Goal: Transaction & Acquisition: Purchase product/service

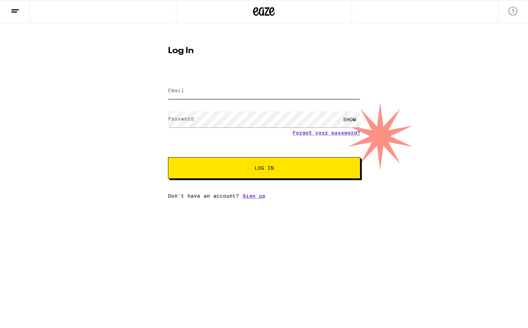
type input "[EMAIL_ADDRESS][DOMAIN_NAME]"
click at [215, 167] on span "Log In" at bounding box center [264, 168] width 134 height 5
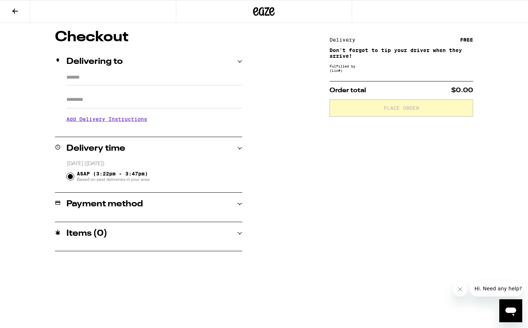
click at [103, 83] on input "*******" at bounding box center [154, 79] width 176 height 12
click at [86, 208] on h2 "Payment method" at bounding box center [104, 204] width 77 height 9
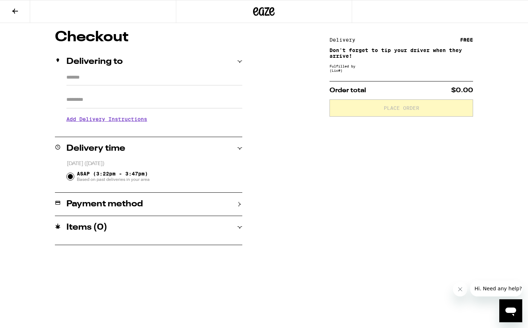
click at [86, 208] on h2 "Payment method" at bounding box center [104, 204] width 77 height 9
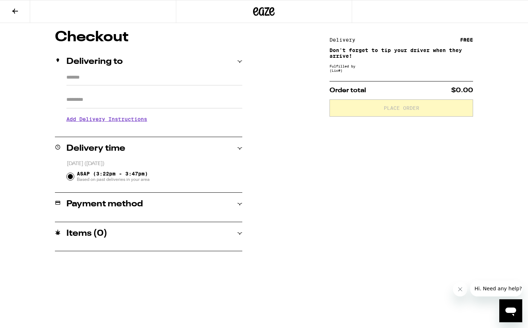
click at [83, 80] on input "*******" at bounding box center [154, 79] width 176 height 12
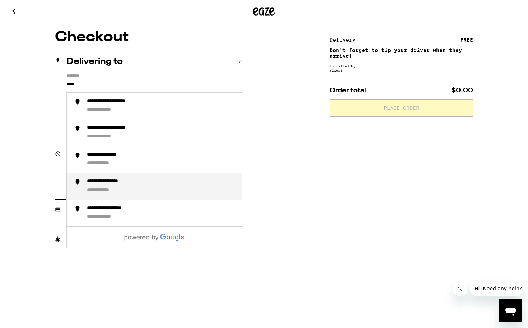
click at [91, 185] on div "**********" at bounding box center [114, 182] width 55 height 7
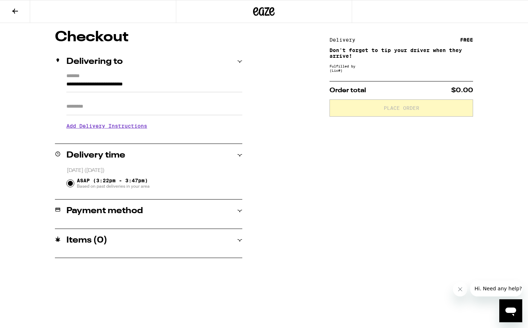
type input "**********"
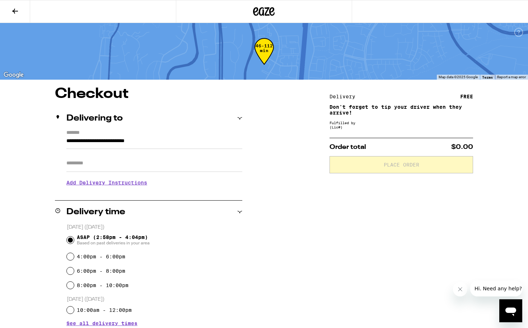
click at [95, 168] on input "Apt/Suite" at bounding box center [154, 163] width 176 height 17
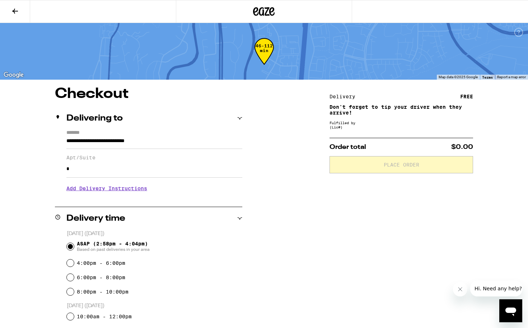
type input "*"
click at [283, 177] on div "**********" at bounding box center [264, 270] width 517 height 366
click at [271, 11] on icon at bounding box center [264, 11] width 22 height 13
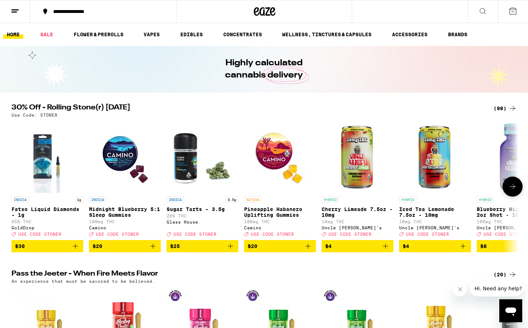
click at [154, 249] on icon "Add to bag" at bounding box center [153, 246] width 5 height 5
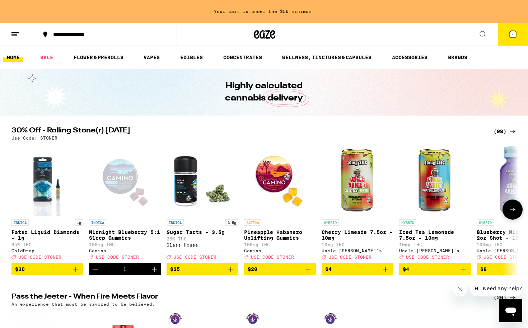
click at [154, 252] on div "INDICA Midnight Blueberry 5:1 Sleep Gummies 100mg THC Camino Deal Created with …" at bounding box center [125, 240] width 72 height 40
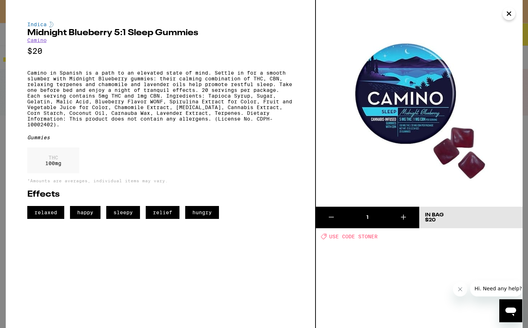
click at [513, 15] on icon "Close" at bounding box center [509, 13] width 9 height 11
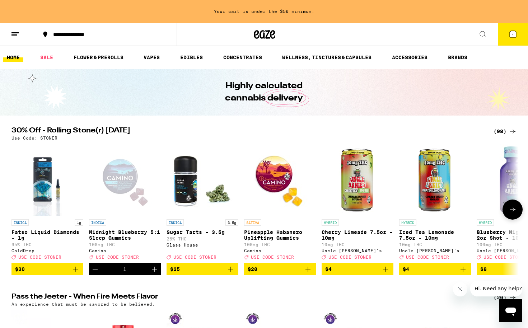
click at [310, 271] on icon "Add to bag" at bounding box center [308, 269] width 9 height 9
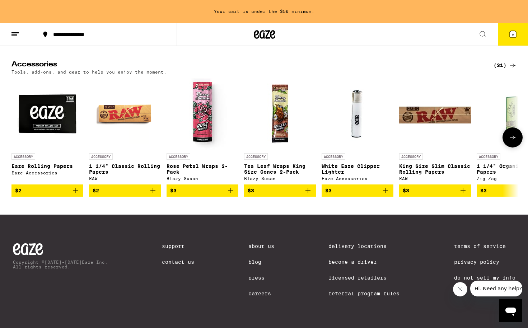
scroll to position [2755, 0]
click at [15, 33] on line at bounding box center [14, 33] width 7 height 0
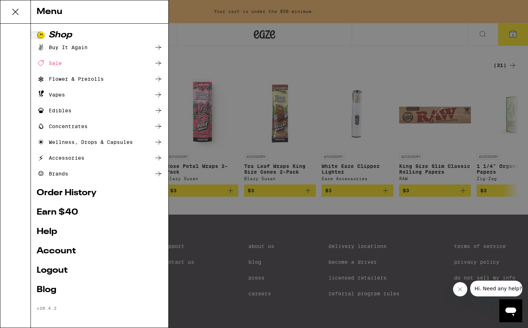
click at [57, 62] on div "Sale" at bounding box center [49, 63] width 25 height 9
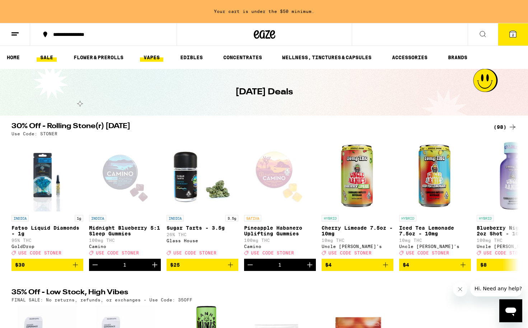
click at [148, 59] on link "VAPES" at bounding box center [151, 57] width 23 height 9
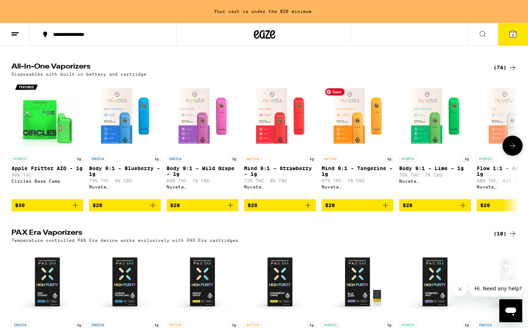
scroll to position [0, 1]
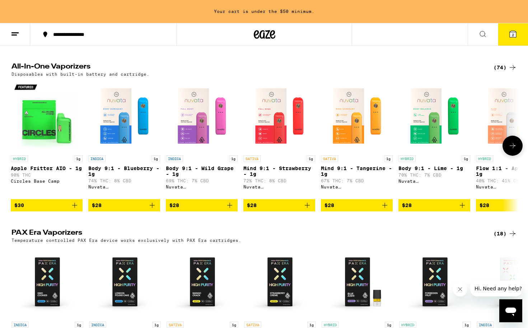
click at [77, 208] on icon "Add to bag" at bounding box center [74, 205] width 5 height 5
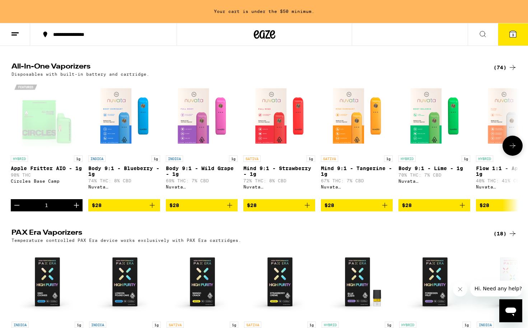
click at [15, 210] on icon "Decrement" at bounding box center [17, 205] width 9 height 9
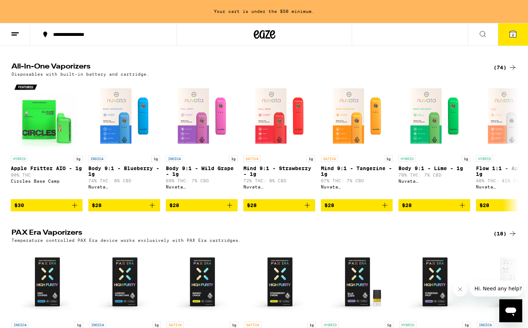
click at [17, 33] on icon at bounding box center [15, 34] width 9 height 9
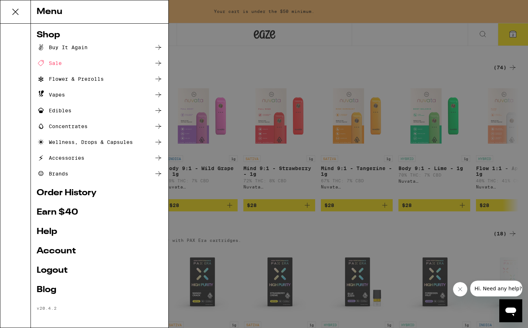
click at [226, 34] on div "Menu Shop Buy It Again Sale Flower & Prerolls Vapes Edibles Concentrates Wellne…" at bounding box center [264, 164] width 528 height 328
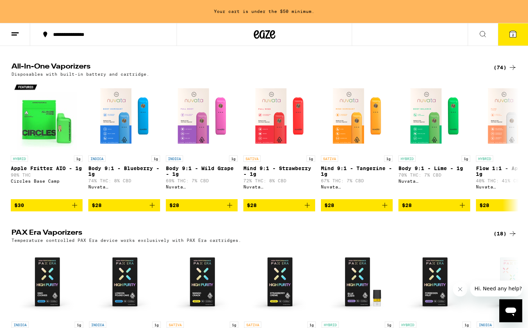
click at [481, 35] on icon at bounding box center [483, 34] width 9 height 9
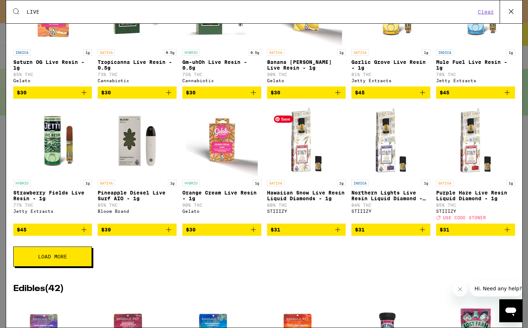
scroll to position [240, 0]
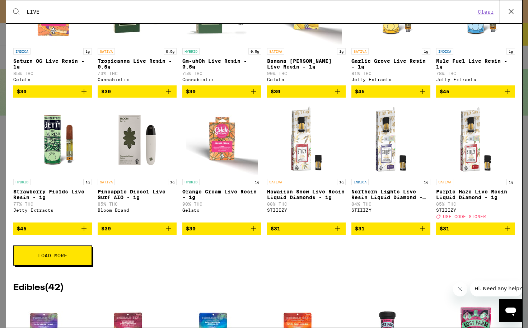
type input "LIVE"
click at [80, 264] on button "Load More" at bounding box center [52, 256] width 79 height 20
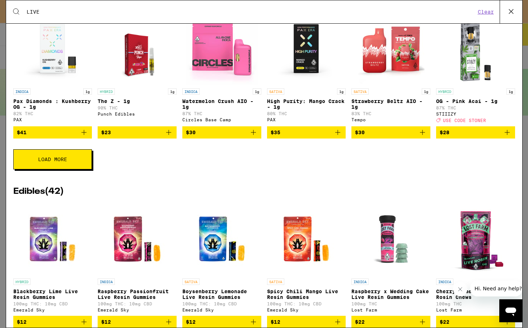
scroll to position [650, 0]
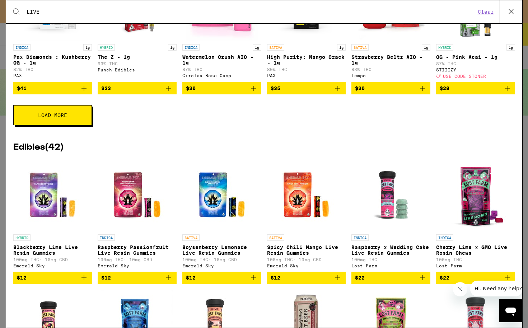
click at [48, 118] on span "Load More" at bounding box center [52, 115] width 29 height 5
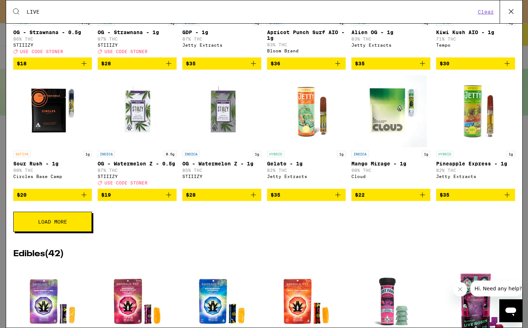
scroll to position [808, 0]
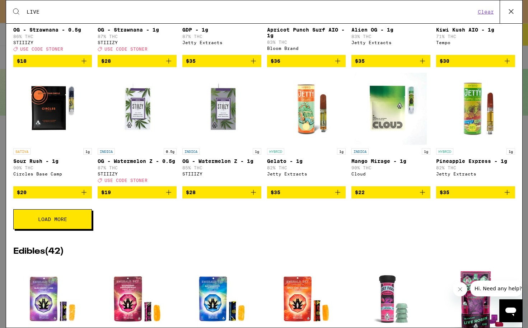
click at [37, 230] on button "Load More" at bounding box center [52, 219] width 79 height 20
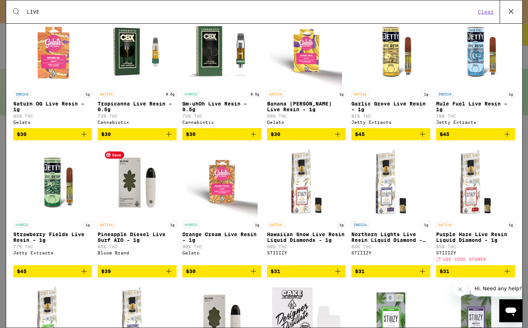
scroll to position [199, 0]
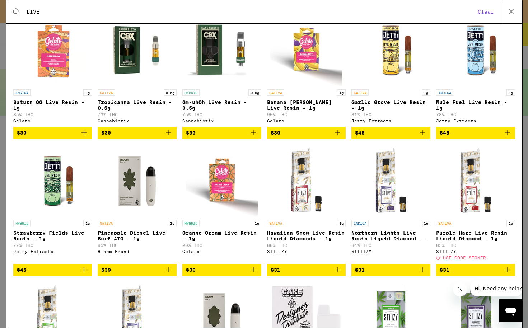
click at [169, 274] on icon "Add to bag" at bounding box center [169, 270] width 9 height 9
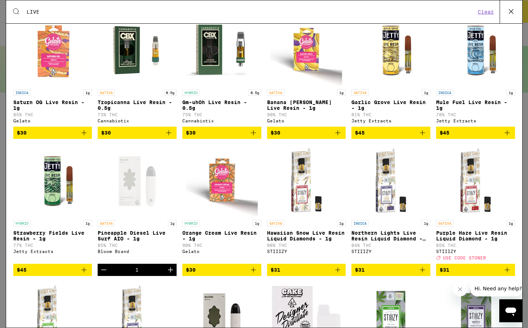
click at [169, 274] on icon "Increment" at bounding box center [170, 270] width 9 height 9
click at [102, 274] on icon "Decrement" at bounding box center [104, 270] width 9 height 9
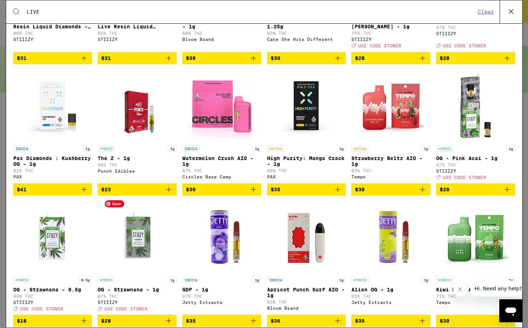
scroll to position [567, 0]
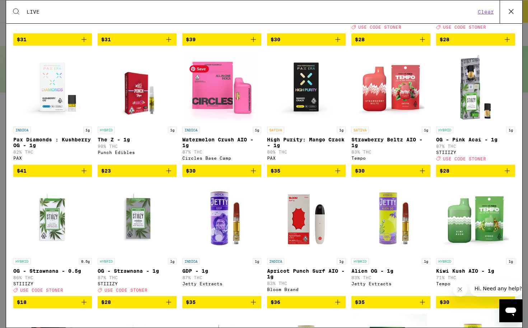
click at [209, 100] on img "Open page for Watermelon Crush AIO - 1g from Circles Base Camp" at bounding box center [222, 87] width 72 height 72
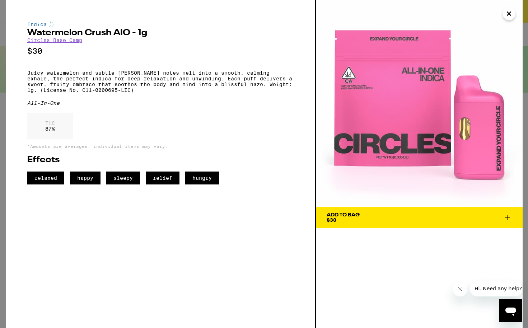
click at [445, 218] on span "Add To Bag $30" at bounding box center [419, 218] width 185 height 10
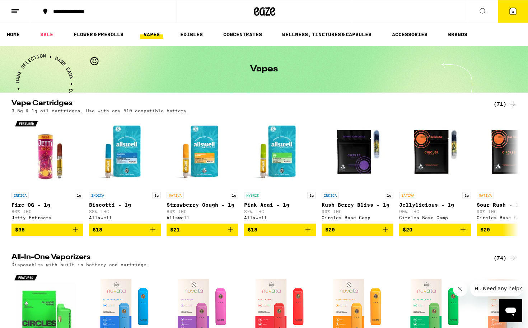
click at [517, 13] on icon at bounding box center [513, 11] width 6 height 6
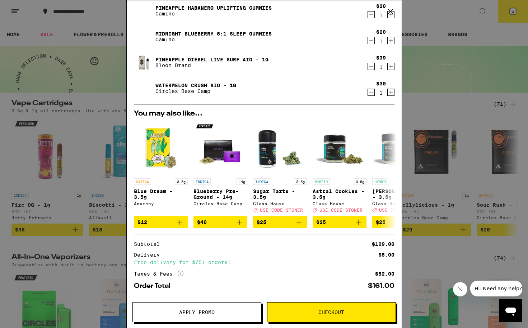
scroll to position [16, 0]
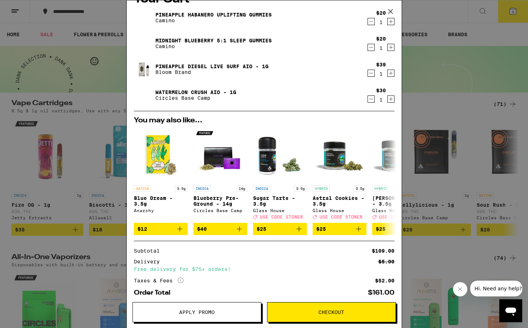
click at [372, 49] on icon "Decrement" at bounding box center [371, 47] width 6 height 9
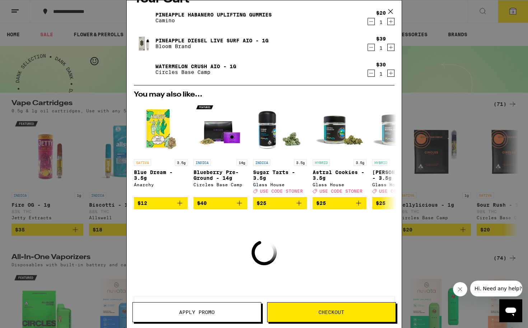
click at [373, 23] on icon "Decrement" at bounding box center [371, 21] width 6 height 9
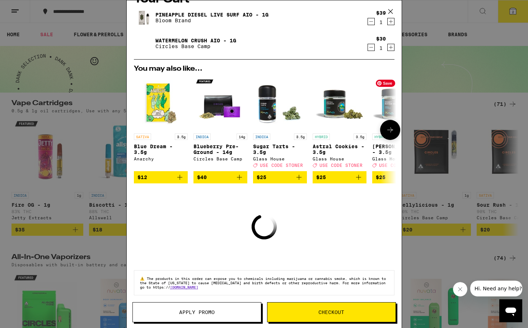
scroll to position [3, 0]
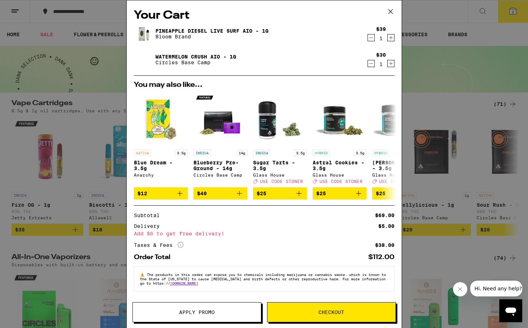
click at [282, 307] on button "Checkout" at bounding box center [331, 312] width 129 height 20
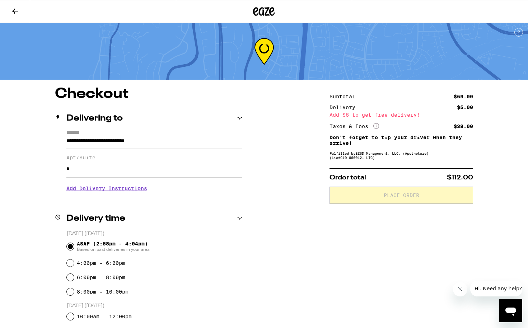
click at [270, 311] on div "**********" at bounding box center [264, 293] width 517 height 412
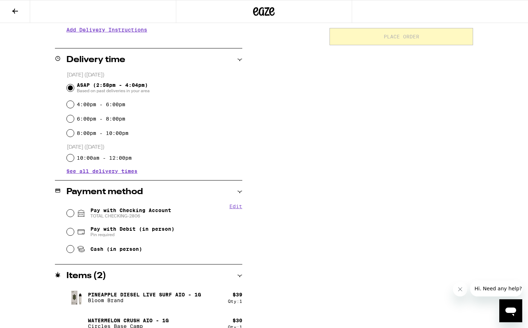
scroll to position [163, 0]
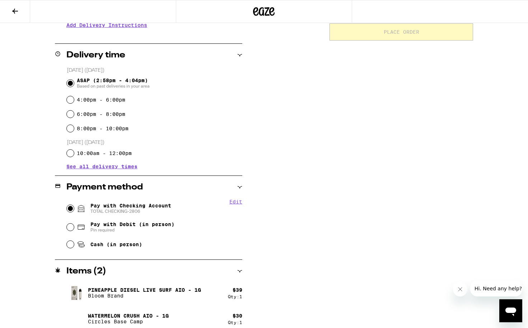
click at [71, 208] on input "Pay with Checking Account TOTAL CHECKING-2806" at bounding box center [70, 208] width 7 height 7
radio input "true"
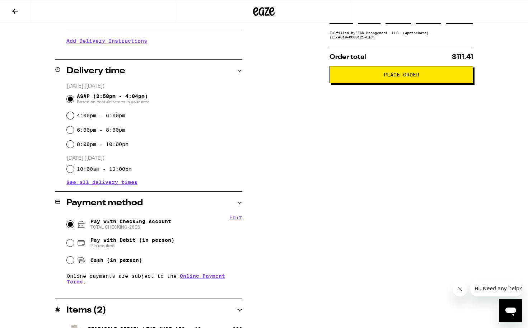
scroll to position [0, 0]
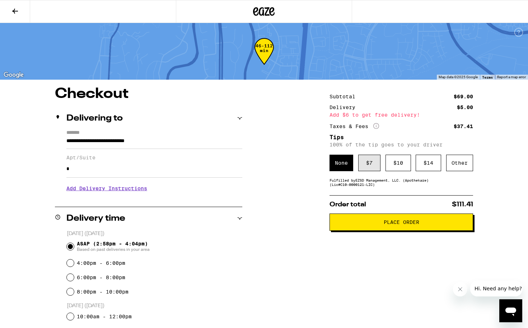
click at [363, 164] on div "$ 7" at bounding box center [370, 163] width 22 height 17
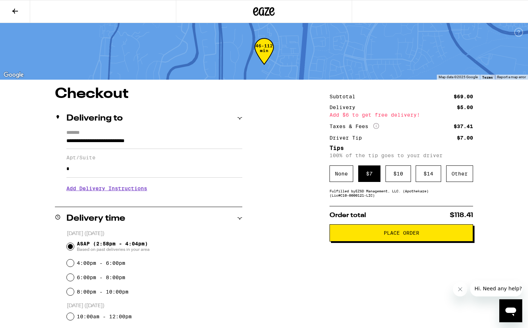
click at [153, 182] on section "Add Delivery Instructions We'll contact you at [PHONE_NUMBER] when we arrive Pl…" at bounding box center [154, 188] width 176 height 20
click at [355, 234] on span "Place Order" at bounding box center [401, 233] width 131 height 5
